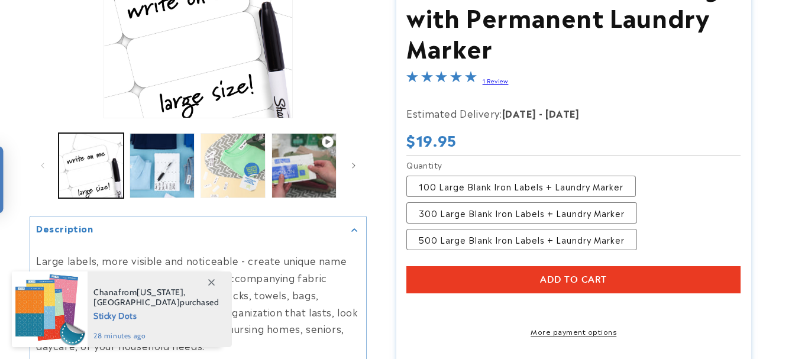
drag, startPoint x: 804, startPoint y: 64, endPoint x: 807, endPoint y: 120, distance: 55.7
click at [798, 120] on html "Skip to content 🎉 Weekend Flash Sale – 20% OFF Sitewide! Use code: SUMMER20 at …" at bounding box center [404, 179] width 808 height 359
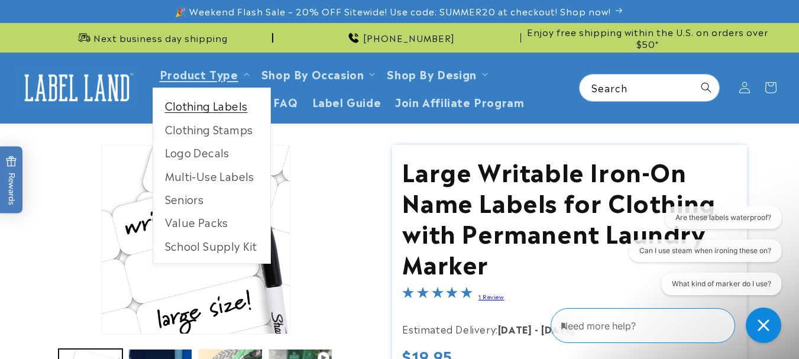
click at [218, 108] on link "Clothing Labels" at bounding box center [211, 105] width 117 height 23
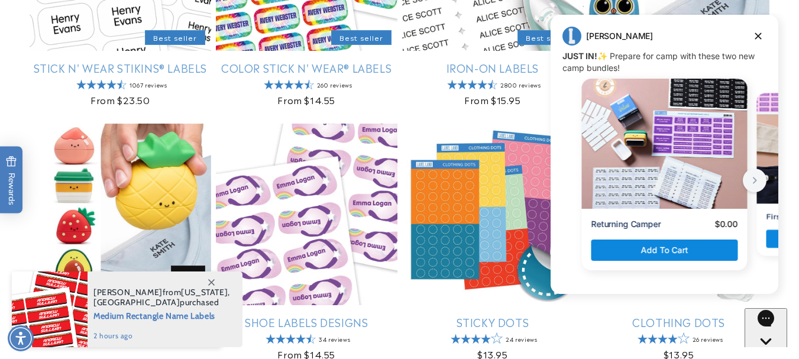
scroll to position [370, 0]
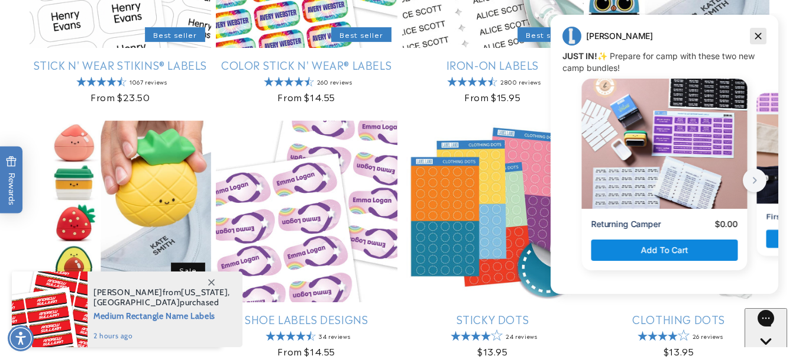
click at [757, 35] on icon "Dismiss campaign" at bounding box center [758, 36] width 7 height 7
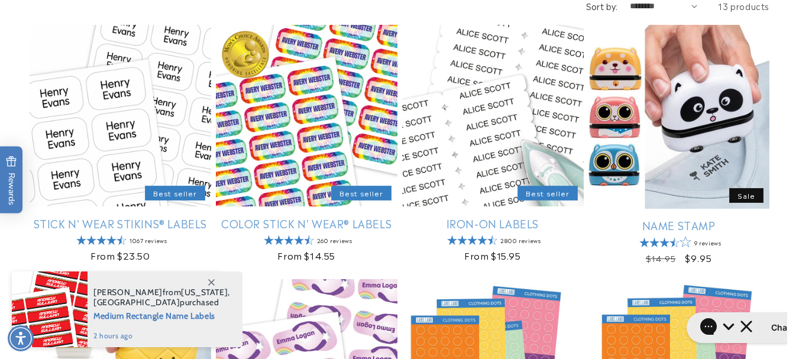
scroll to position [214, 0]
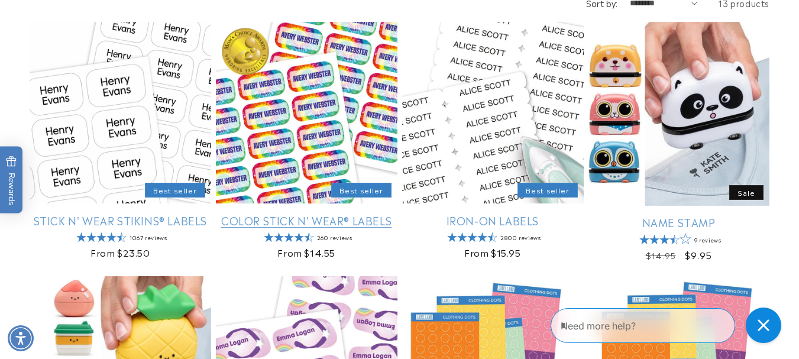
click at [323, 218] on link "Color Stick N' Wear® Labels" at bounding box center [307, 220] width 182 height 14
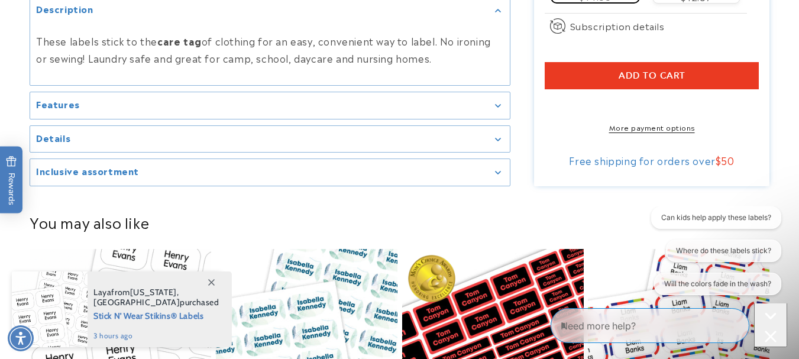
click at [497, 141] on icon "Gallery Viewer" at bounding box center [498, 140] width 6 height 4
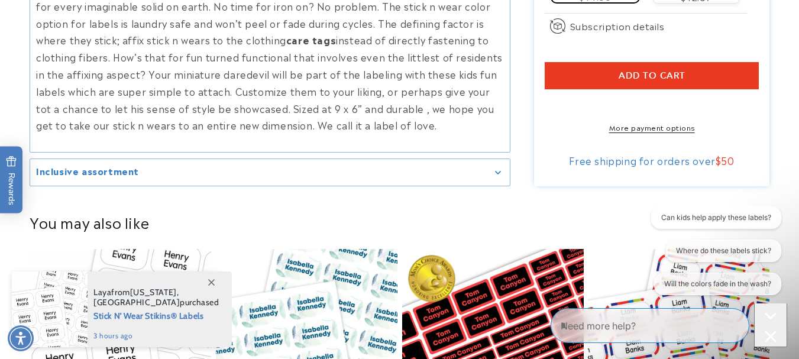
click at [497, 143] on div "We’re never satisfied with standard. So we decided to vamp up the label factor …" at bounding box center [270, 57] width 480 height 172
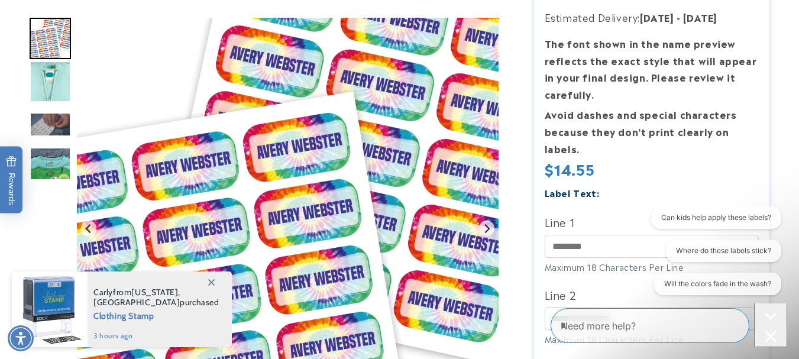
scroll to position [288, 0]
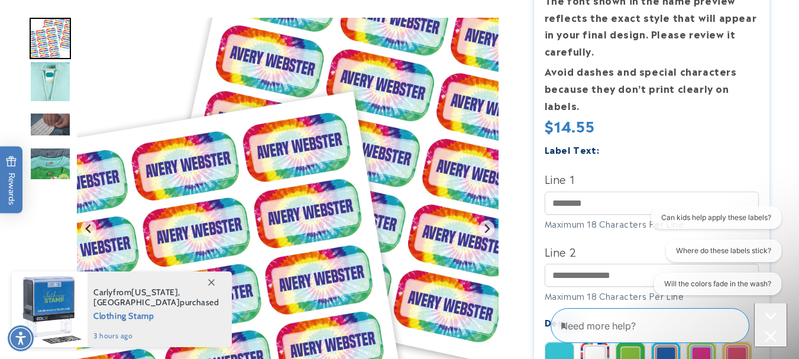
click at [587, 326] on textarea "Type your message here" at bounding box center [640, 326] width 159 height 14
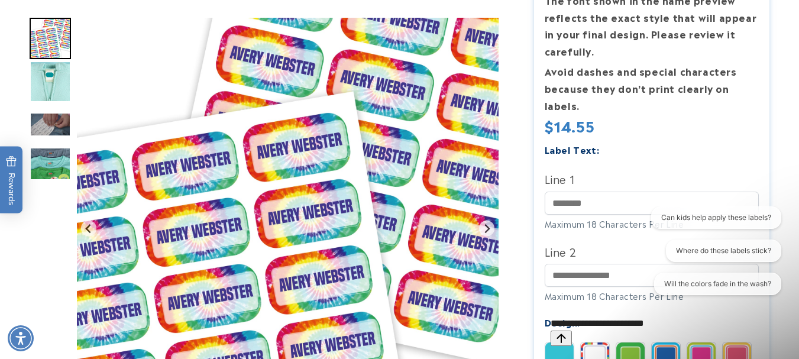
type textarea "**********"
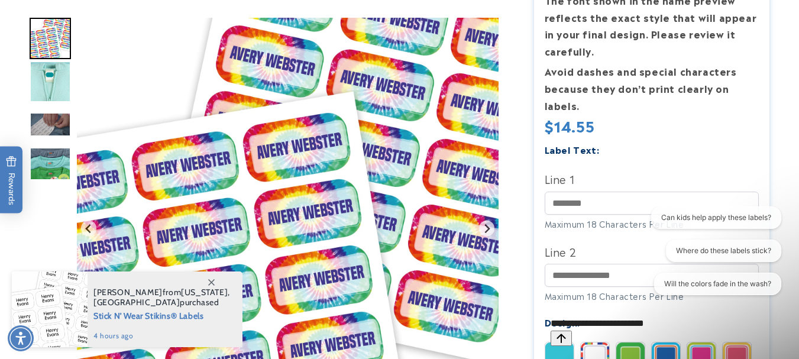
click at [565, 333] on icon "Send message" at bounding box center [560, 337] width 9 height 9
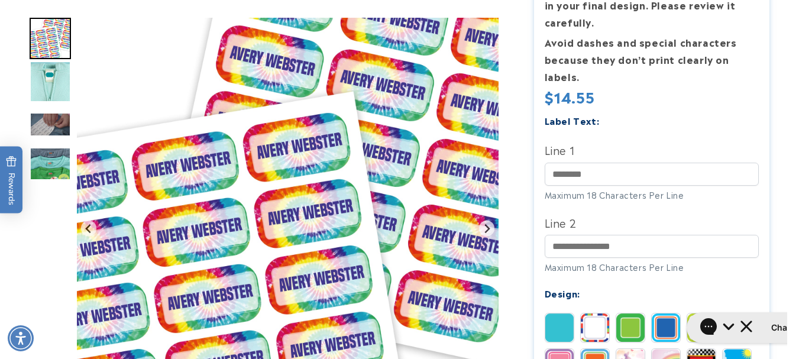
scroll to position [326, 0]
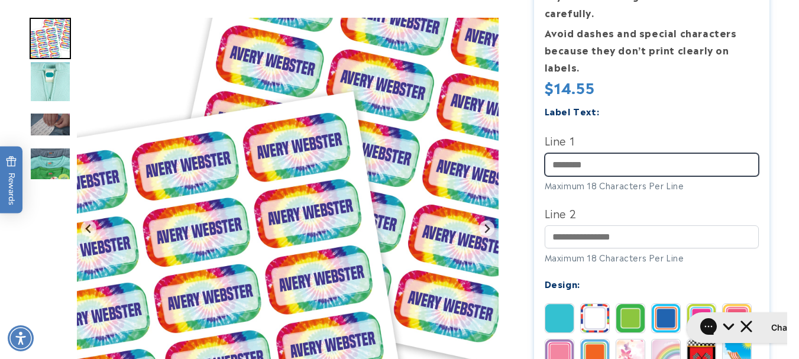
click at [597, 167] on input "Line 1" at bounding box center [652, 164] width 215 height 23
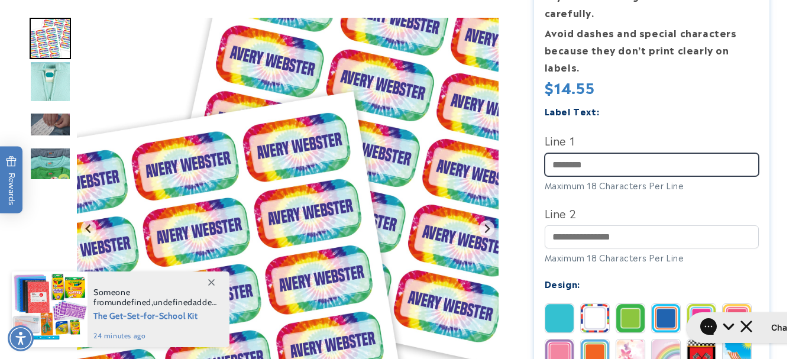
click at [597, 167] on input "Line 1" at bounding box center [652, 164] width 215 height 23
click at [597, 162] on input "Line 1" at bounding box center [652, 164] width 215 height 23
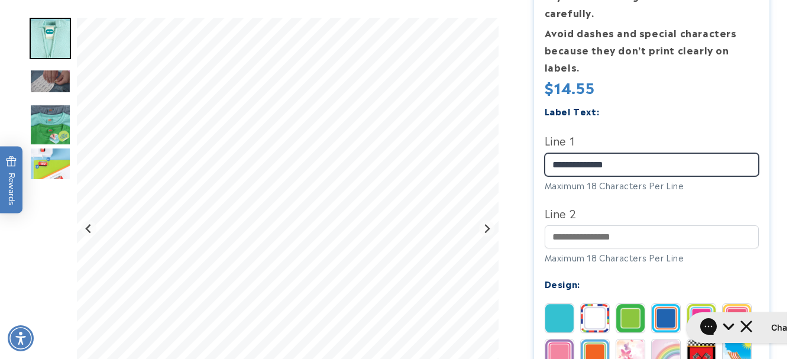
click at [617, 166] on input "**********" at bounding box center [652, 164] width 215 height 23
type input "**********"
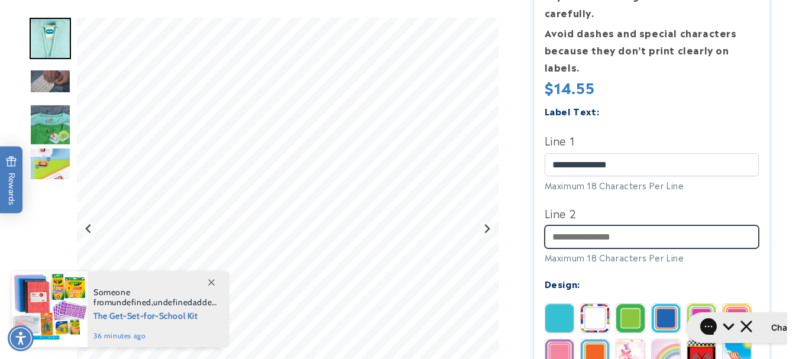
click at [638, 239] on input "Line 2" at bounding box center [652, 236] width 215 height 23
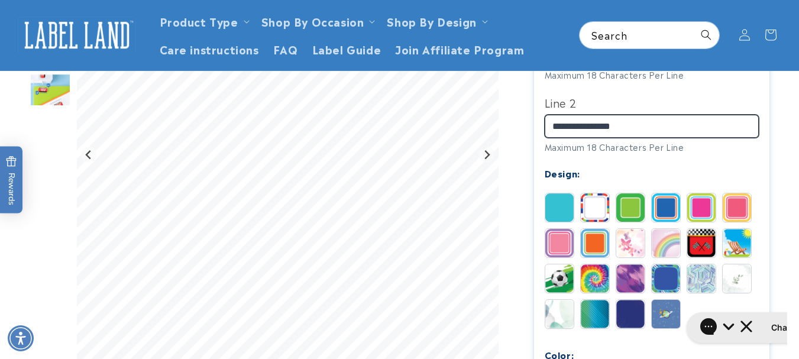
scroll to position [446, 0]
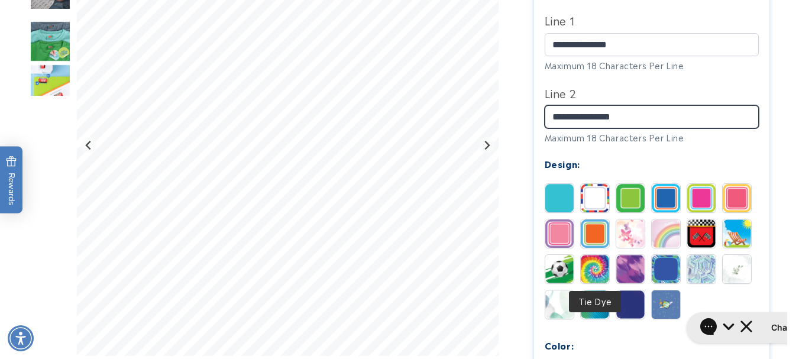
type input "**********"
click at [590, 271] on img at bounding box center [595, 269] width 28 height 28
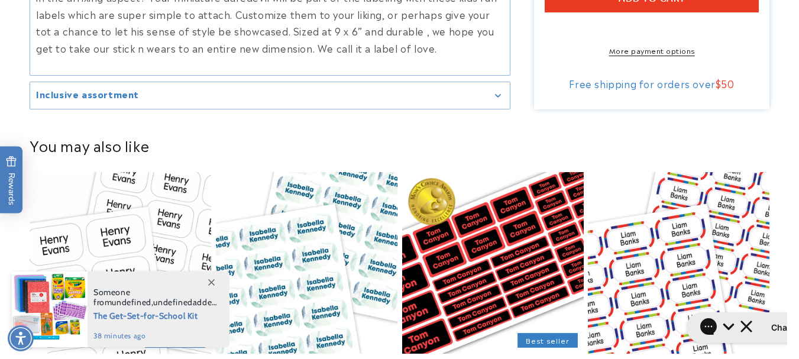
scroll to position [1063, 0]
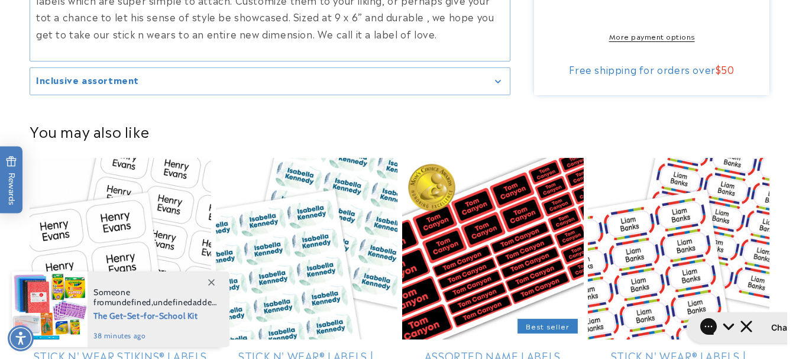
click at [496, 83] on icon "Gallery Viewer" at bounding box center [498, 82] width 6 height 4
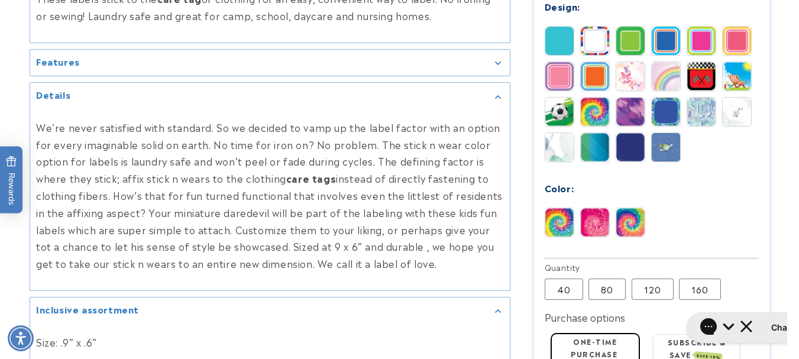
scroll to position [643, 0]
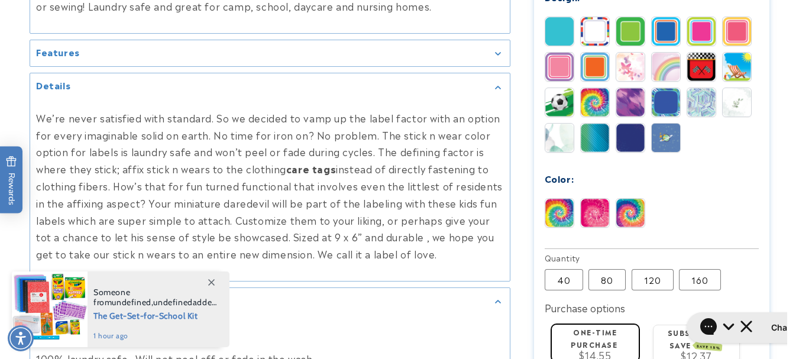
click at [211, 281] on icon at bounding box center [211, 282] width 7 height 7
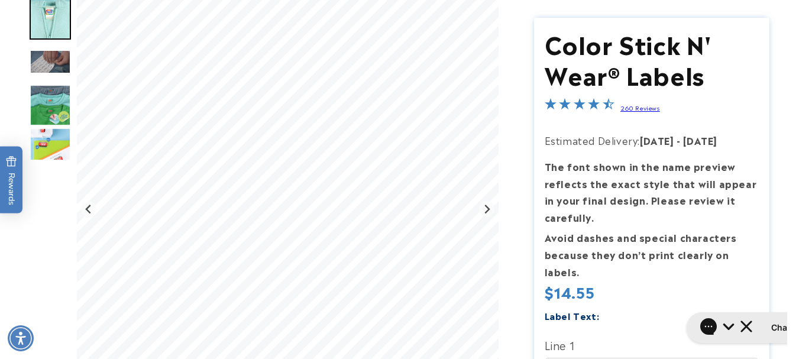
scroll to position [0, 0]
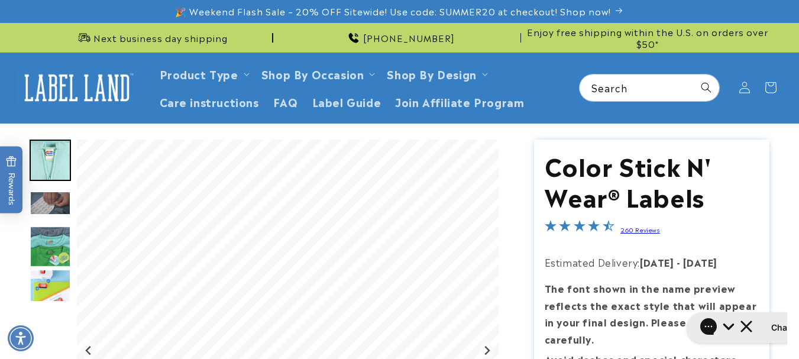
click at [40, 207] on img "Go to slide 3" at bounding box center [50, 203] width 41 height 24
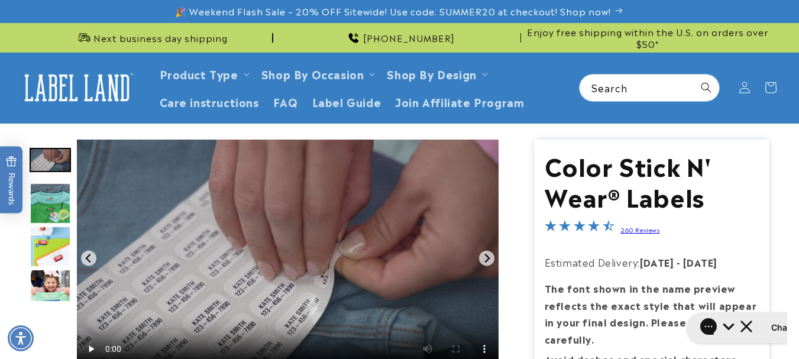
click at [53, 213] on img "Go to slide 4" at bounding box center [50, 203] width 41 height 41
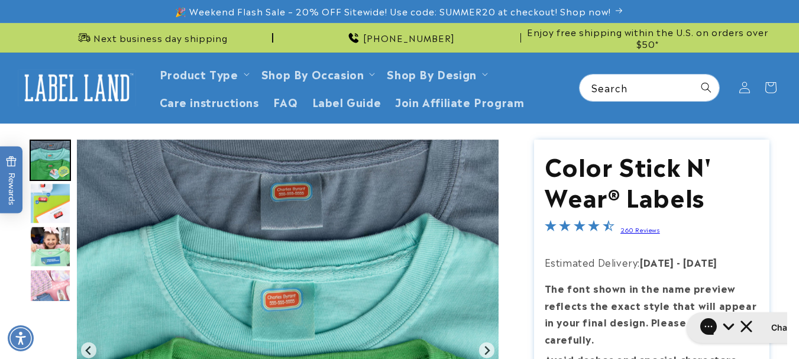
click at [56, 232] on img "Go to slide 6" at bounding box center [50, 246] width 41 height 41
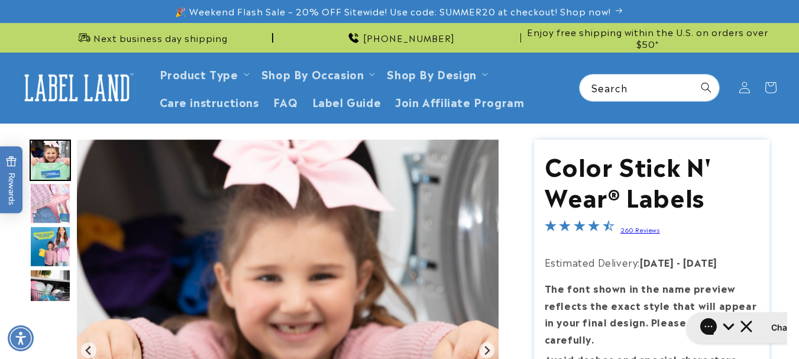
click at [60, 258] on img "Go to slide 8" at bounding box center [50, 246] width 41 height 41
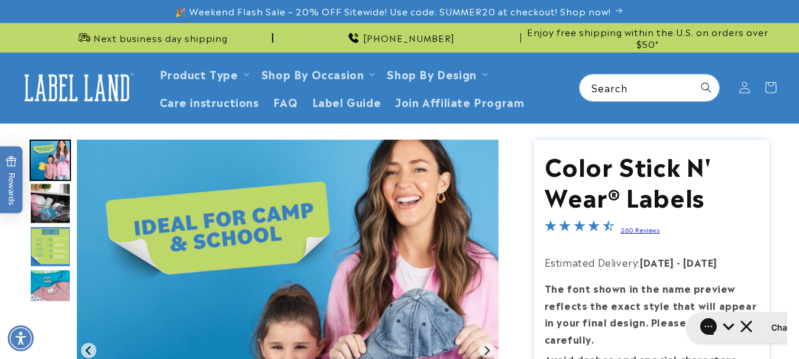
click at [63, 280] on img "Go to slide 11" at bounding box center [50, 289] width 41 height 41
